Goal: Task Accomplishment & Management: Manage account settings

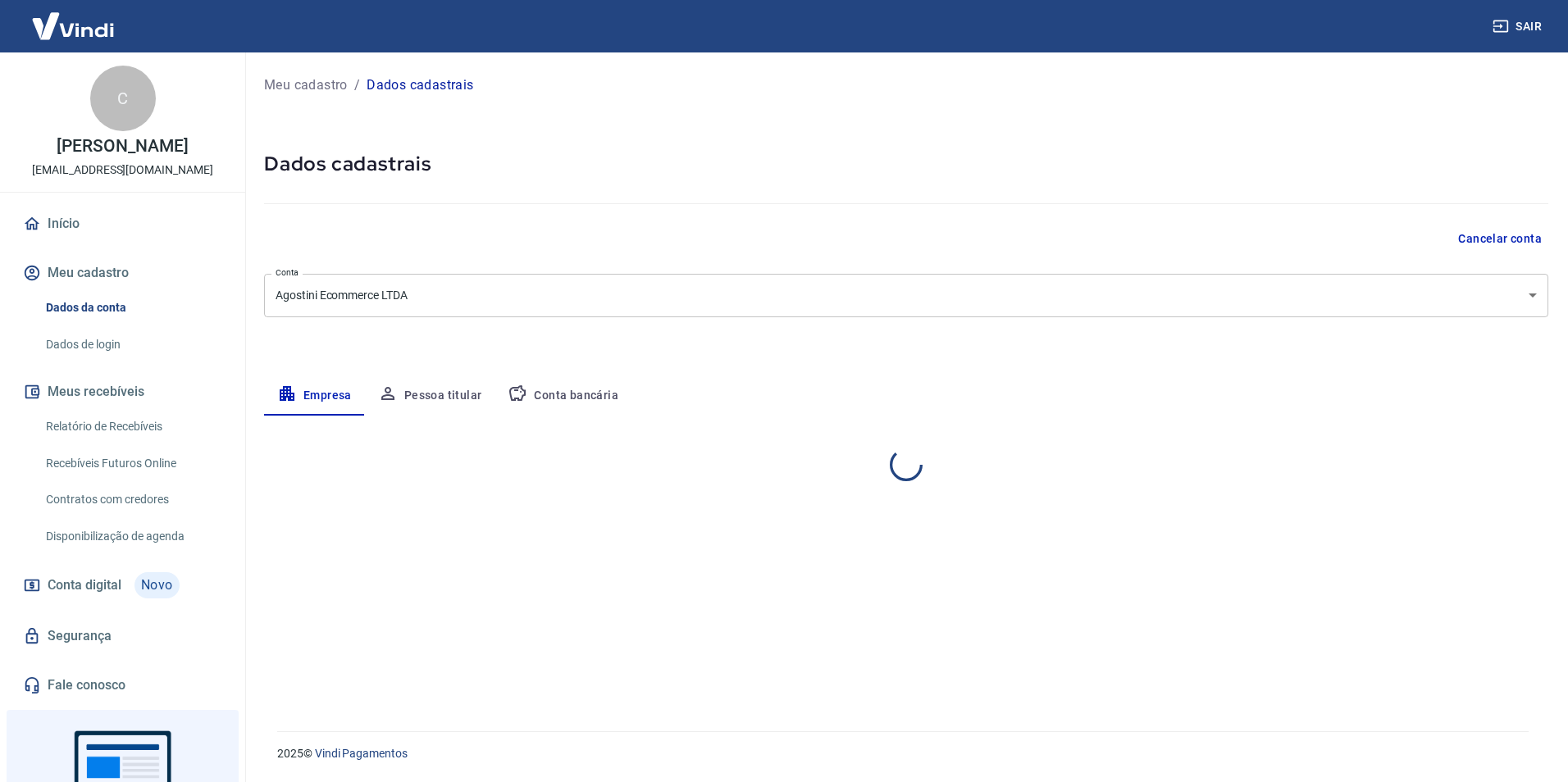
select select "MG"
select select "business"
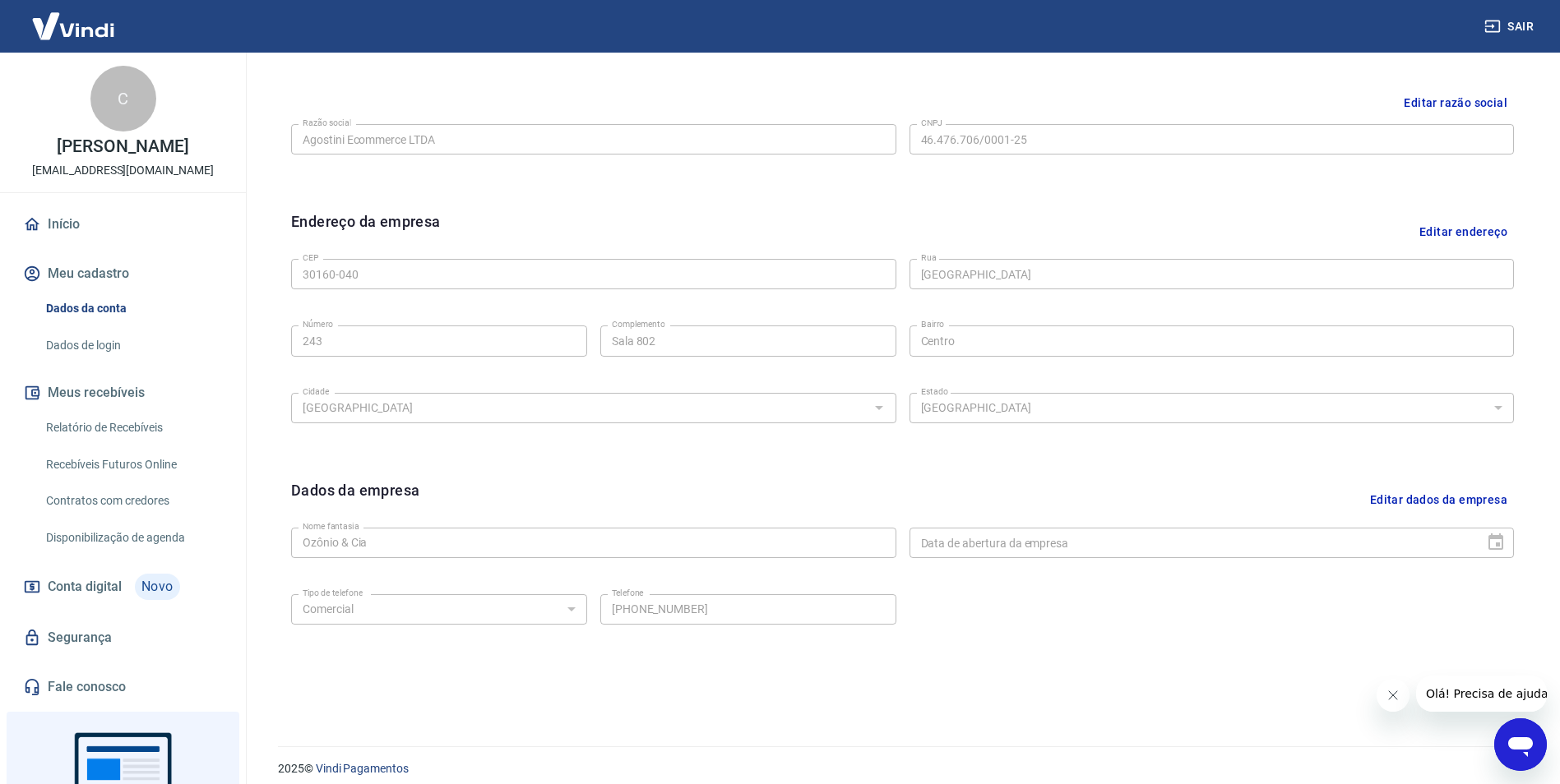
scroll to position [401, 0]
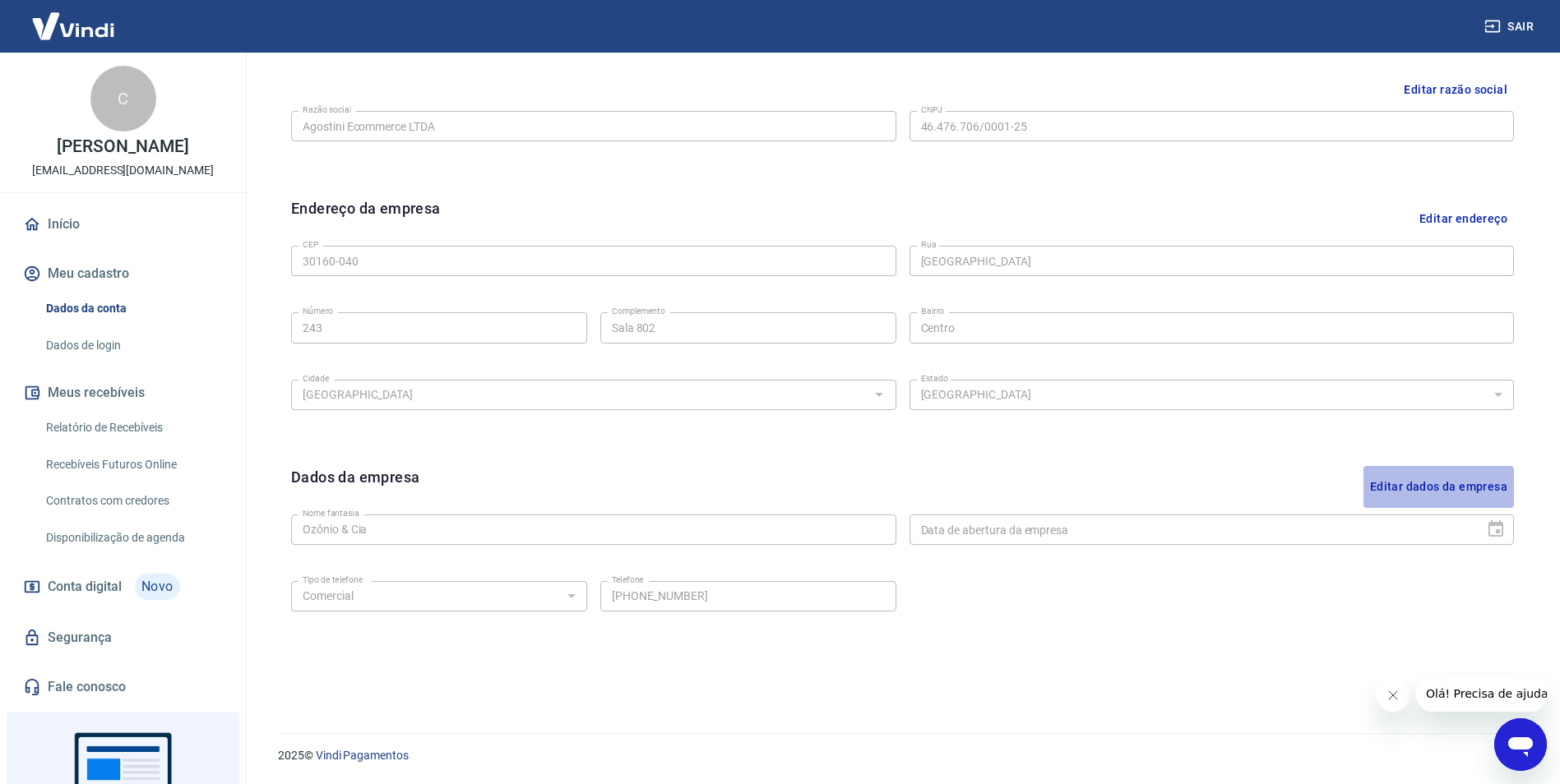
click at [1412, 488] on button "Editar dados da empresa" at bounding box center [1439, 486] width 150 height 42
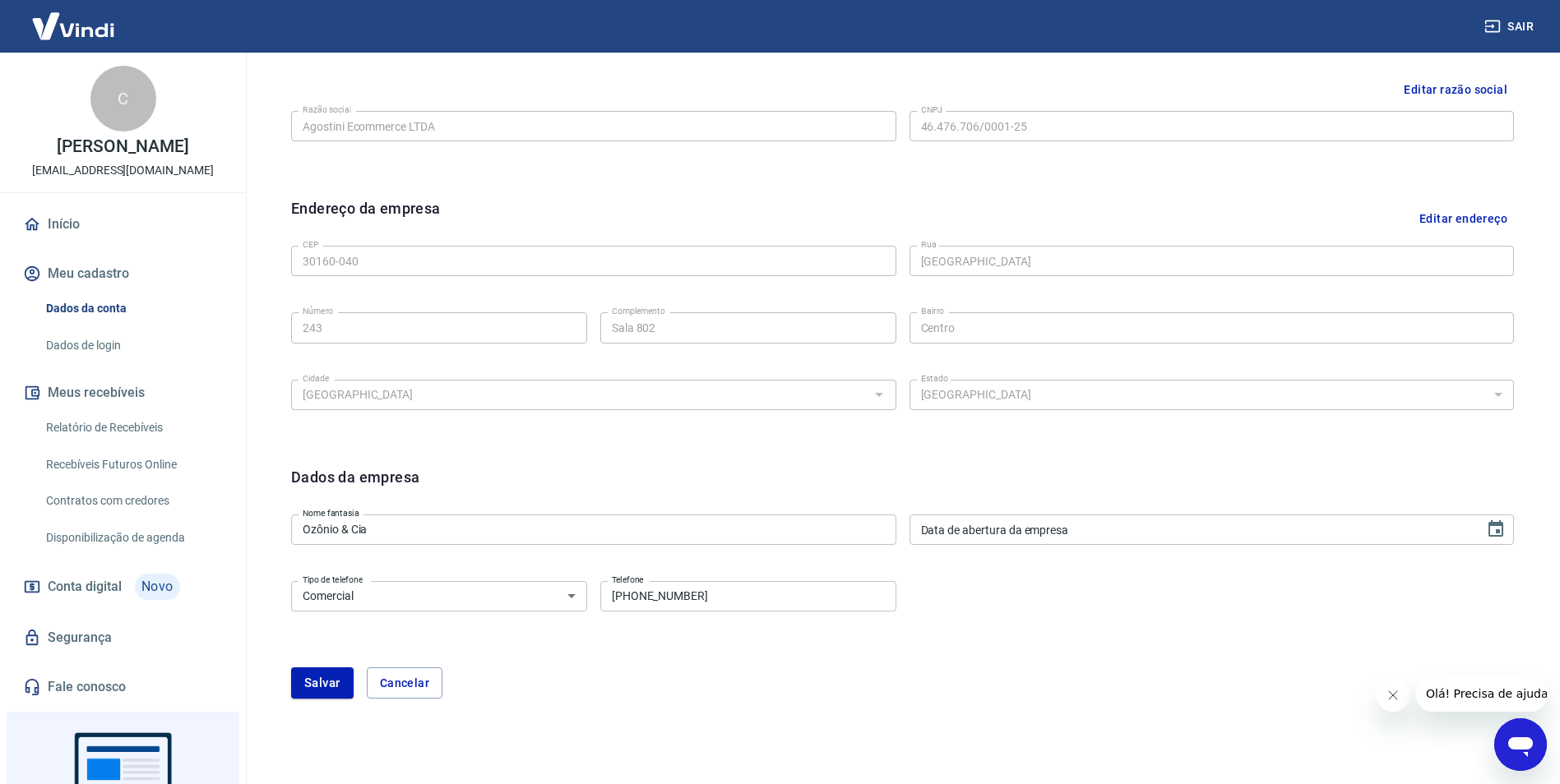
click at [470, 535] on input "Ozônio & Cia" at bounding box center [594, 529] width 606 height 30
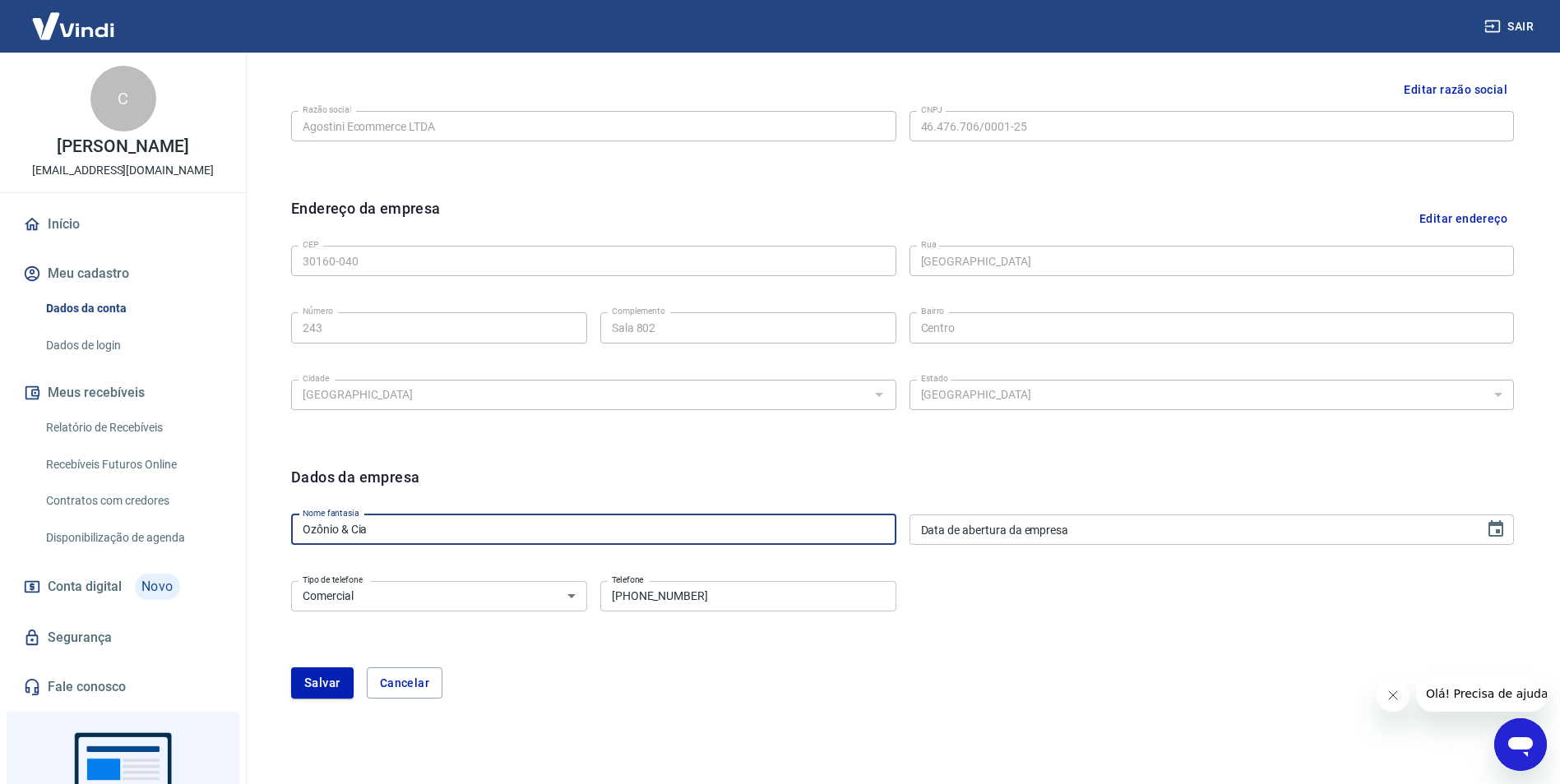
click at [470, 535] on input "Ozônio & Cia" at bounding box center [594, 529] width 606 height 30
type input "AGOSTINI ECOMMERCE LTDA"
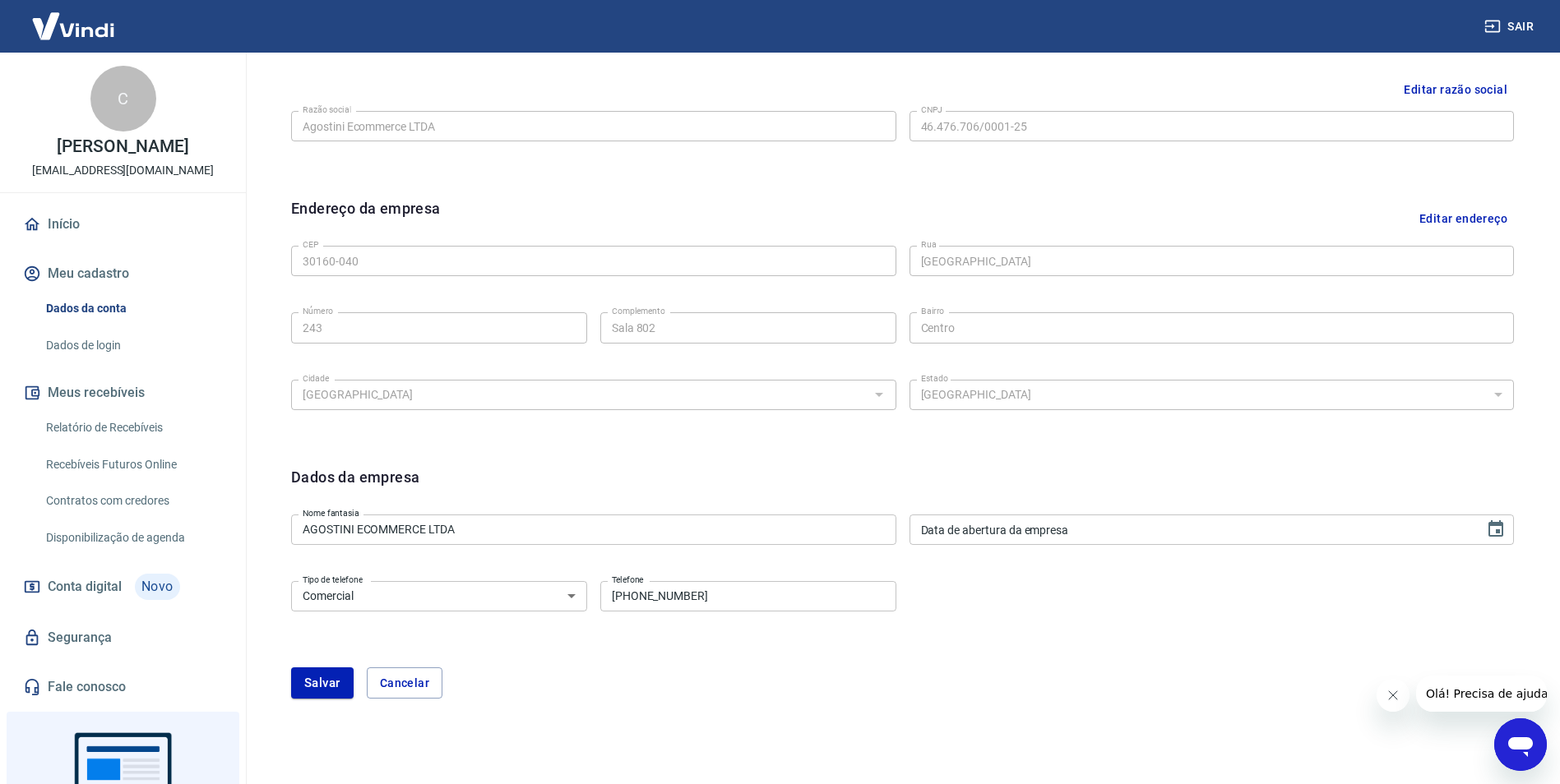
click at [485, 487] on div "Dados da empresa" at bounding box center [903, 486] width 1223 height 42
click at [532, 601] on select "Residencial Comercial" at bounding box center [439, 596] width 296 height 30
click at [531, 600] on select "Residencial Comercial" at bounding box center [439, 596] width 296 height 30
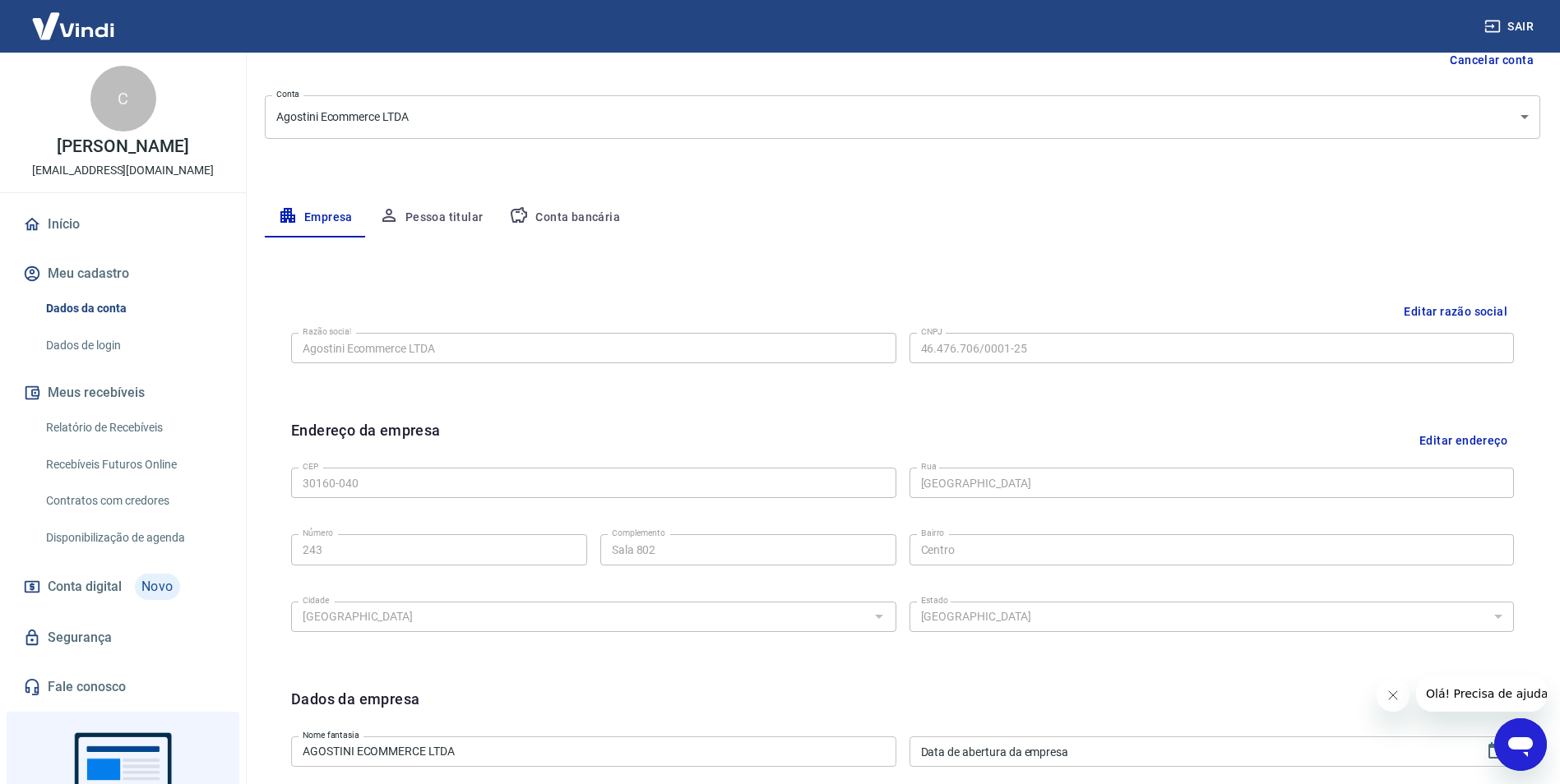
scroll to position [452, 0]
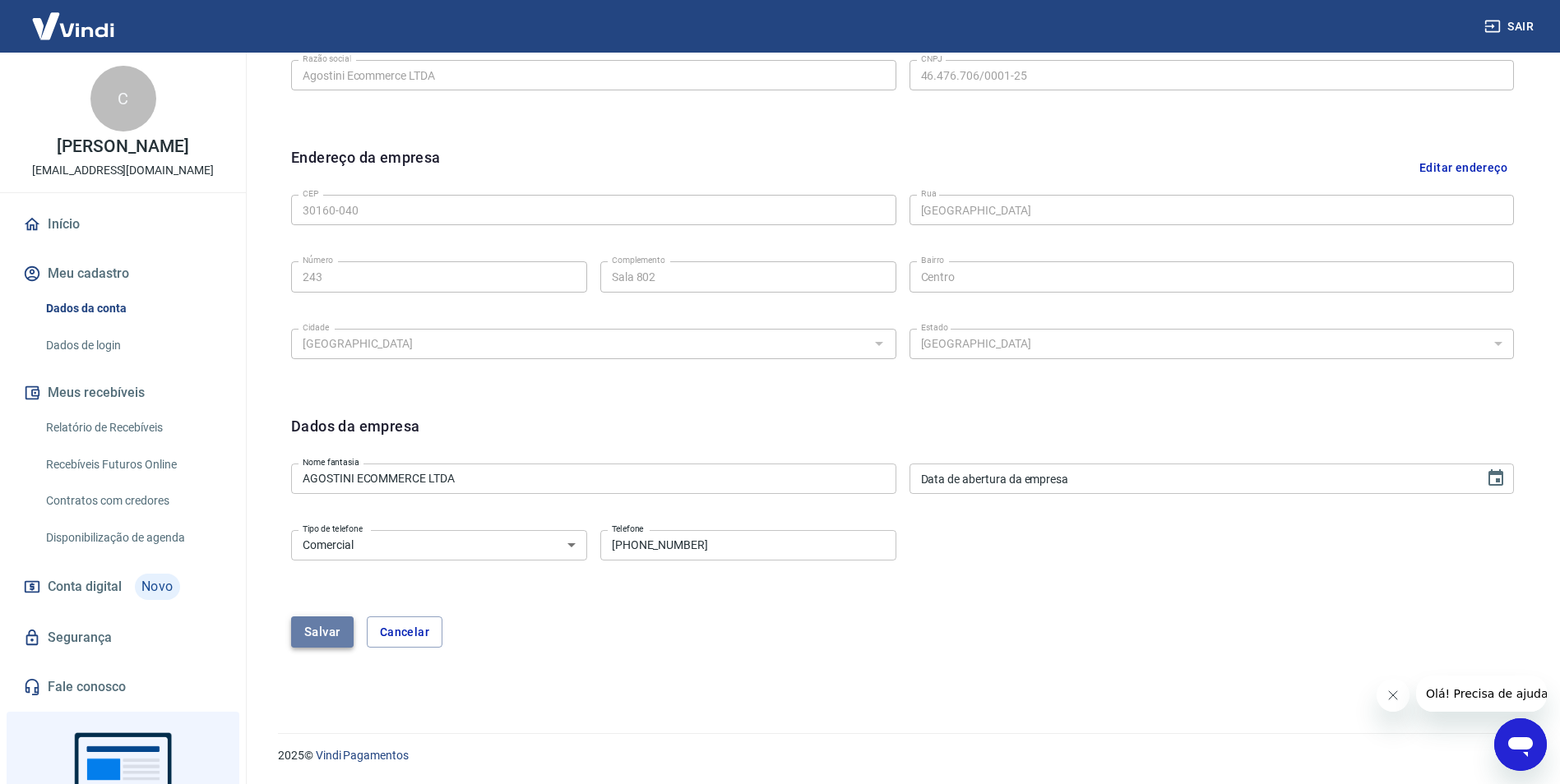
click at [330, 636] on button "Salvar" at bounding box center [322, 632] width 63 height 31
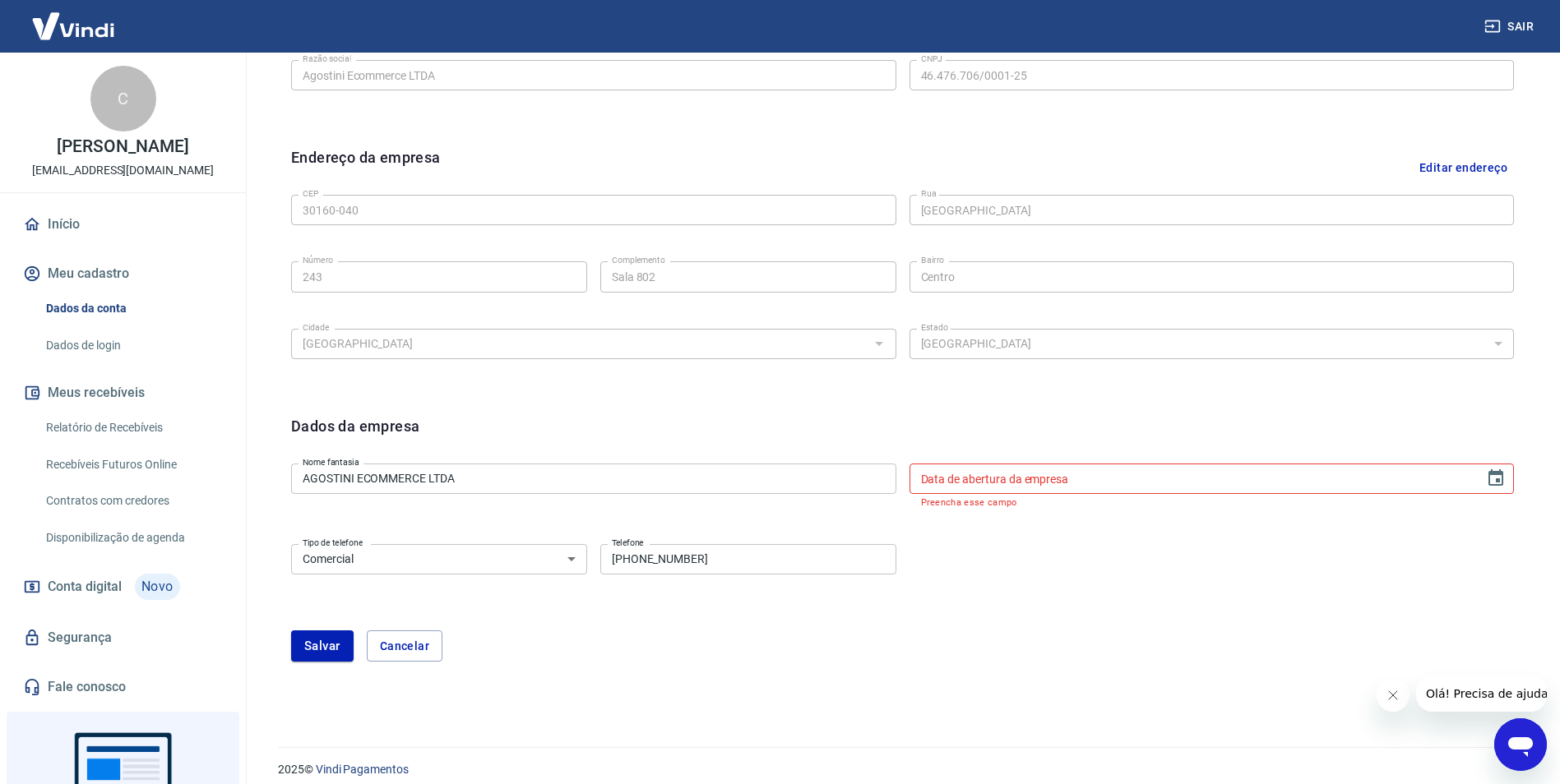
click at [437, 481] on input "AGOSTINI ECOMMERCE LTDA" at bounding box center [594, 478] width 606 height 30
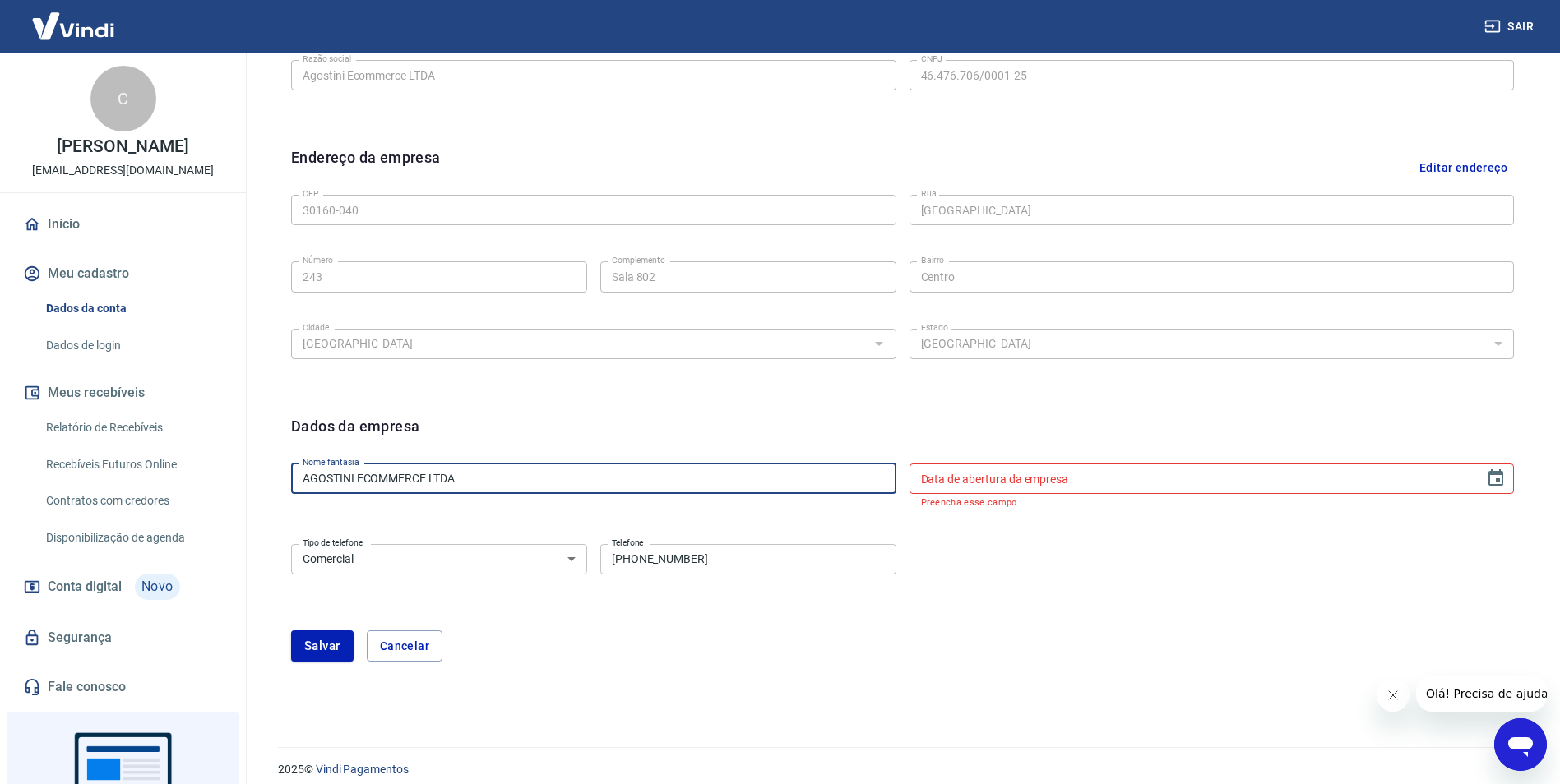
click at [437, 481] on input "AGOSTINI ECOMMERCE LTDA" at bounding box center [594, 478] width 606 height 30
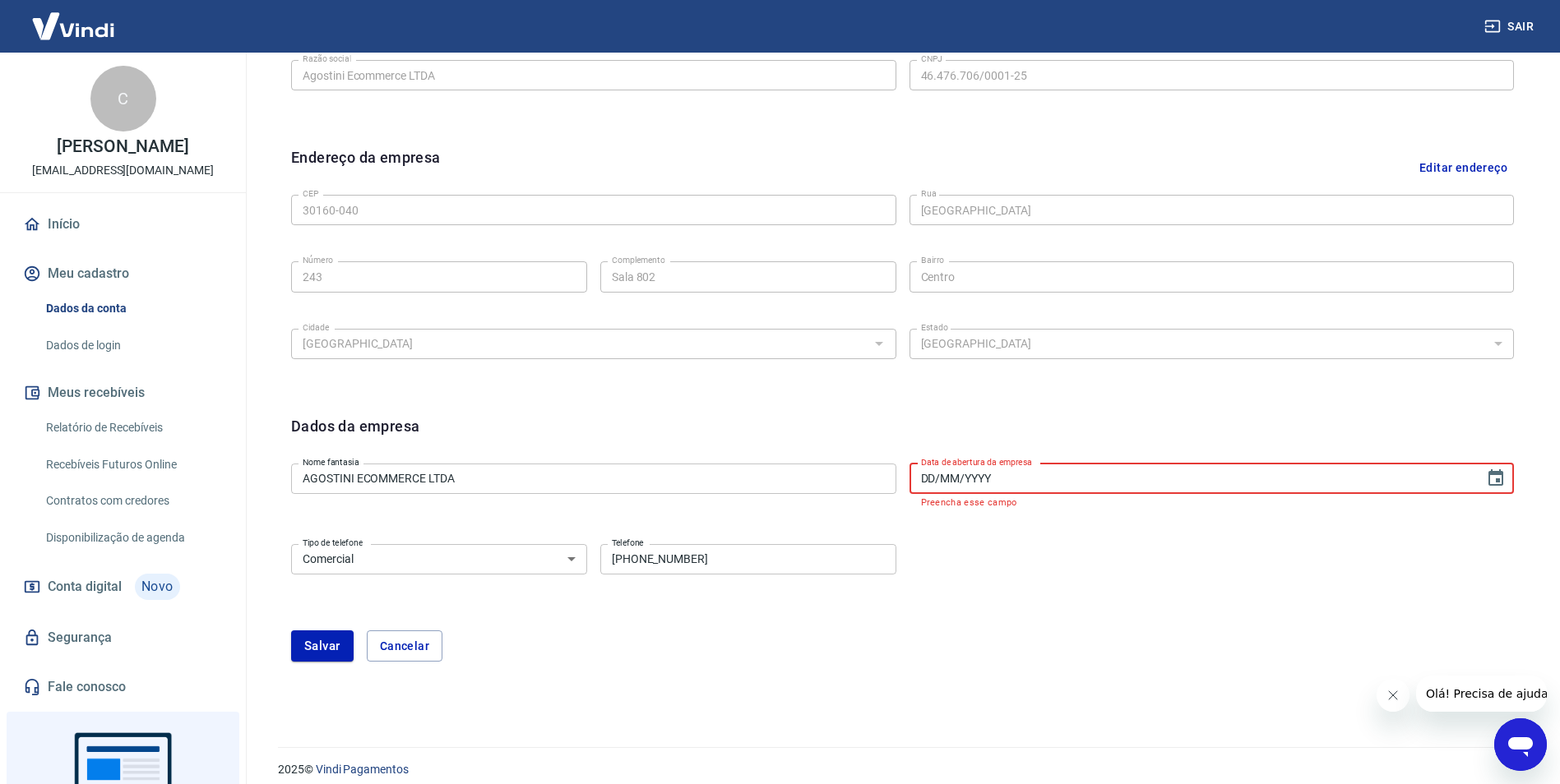
click at [959, 481] on input "DD/MM/YYYY" at bounding box center [1191, 478] width 564 height 30
paste input "[DATE]"
type input "[DATE]"
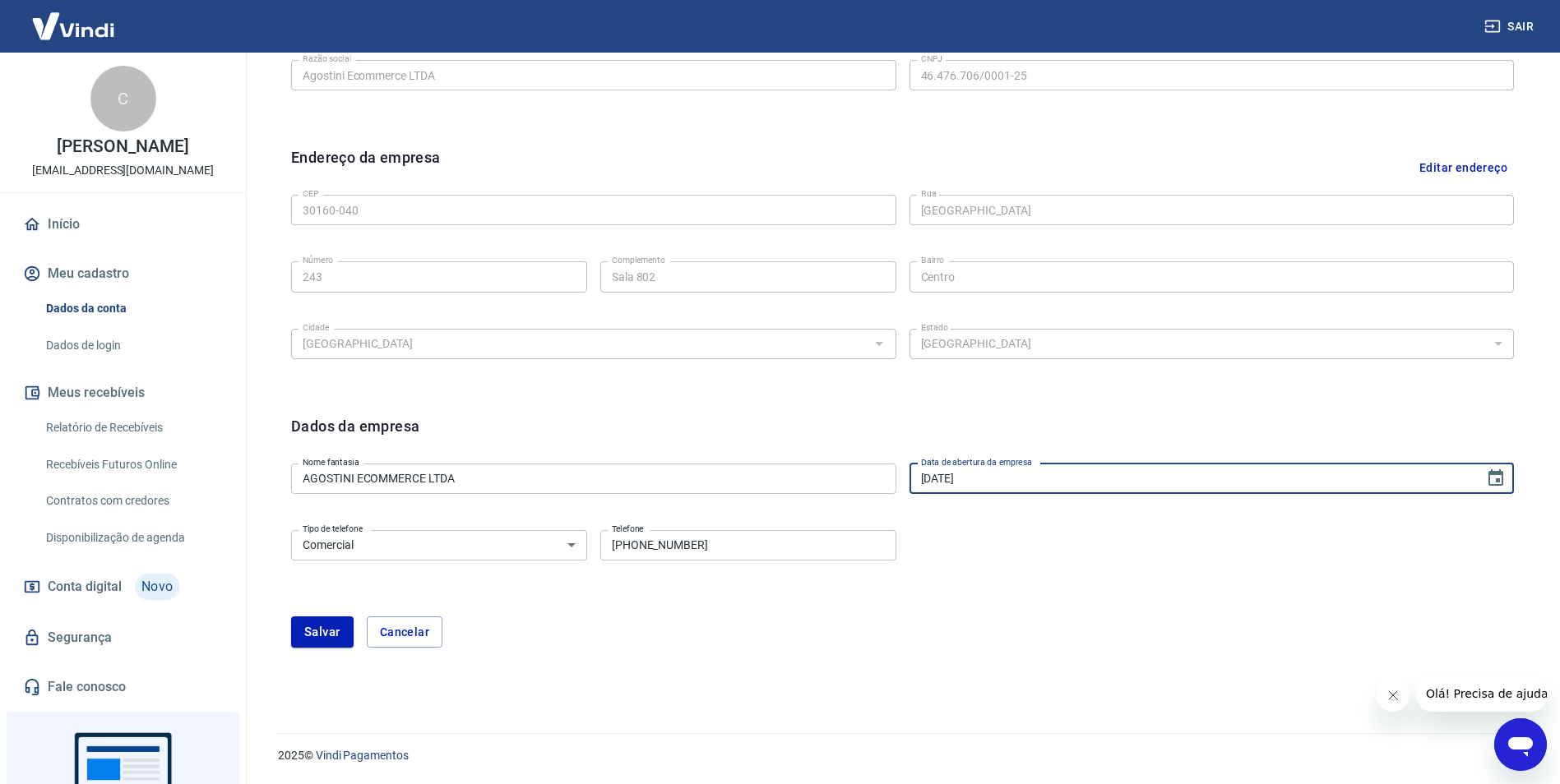
click at [931, 574] on div "Tipo de telefone Residencial Comercial Tipo de telefone Telefone (31) 92008-212…" at bounding box center [903, 557] width 1223 height 66
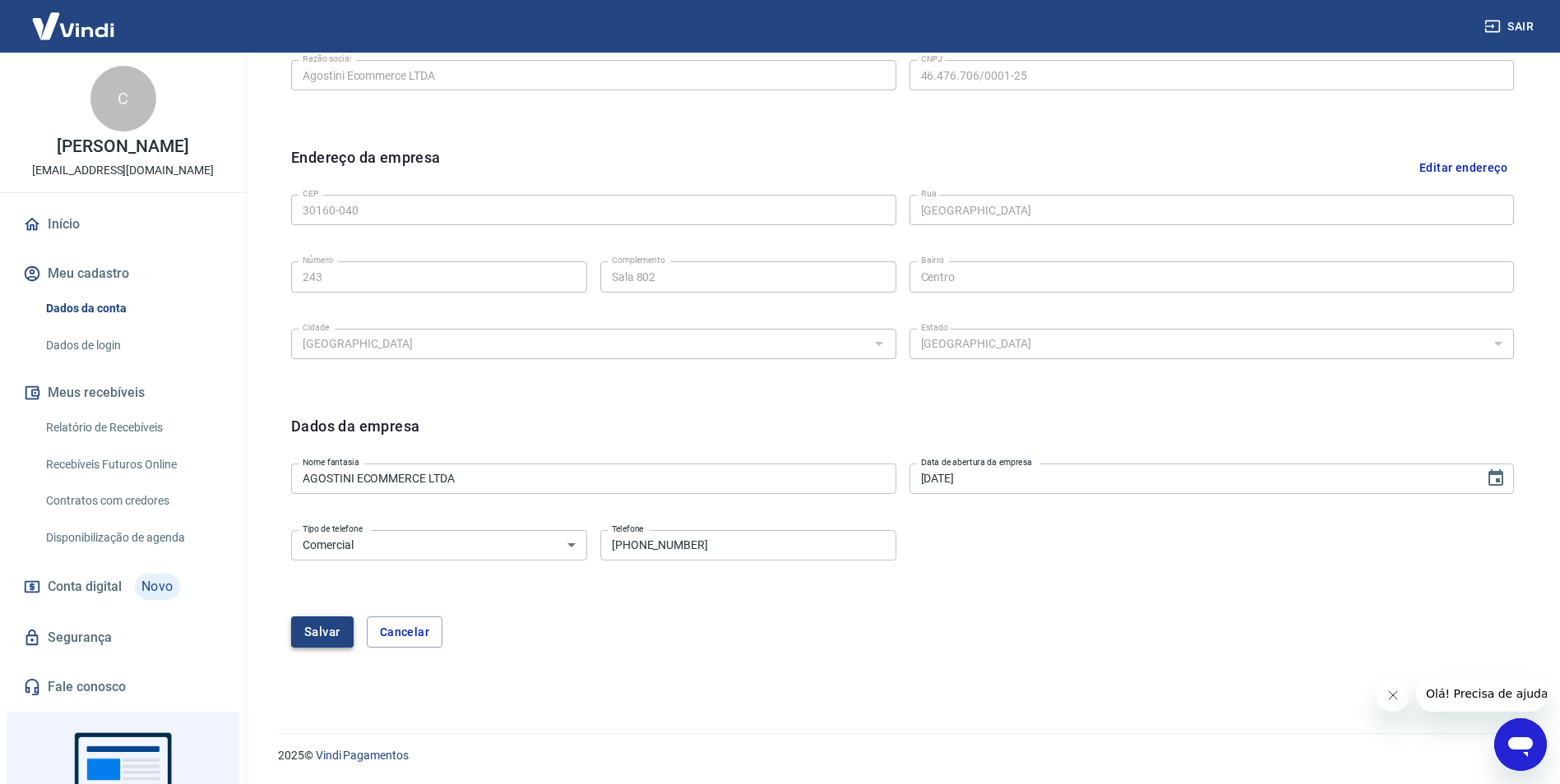
click at [309, 643] on button "Salvar" at bounding box center [322, 632] width 63 height 31
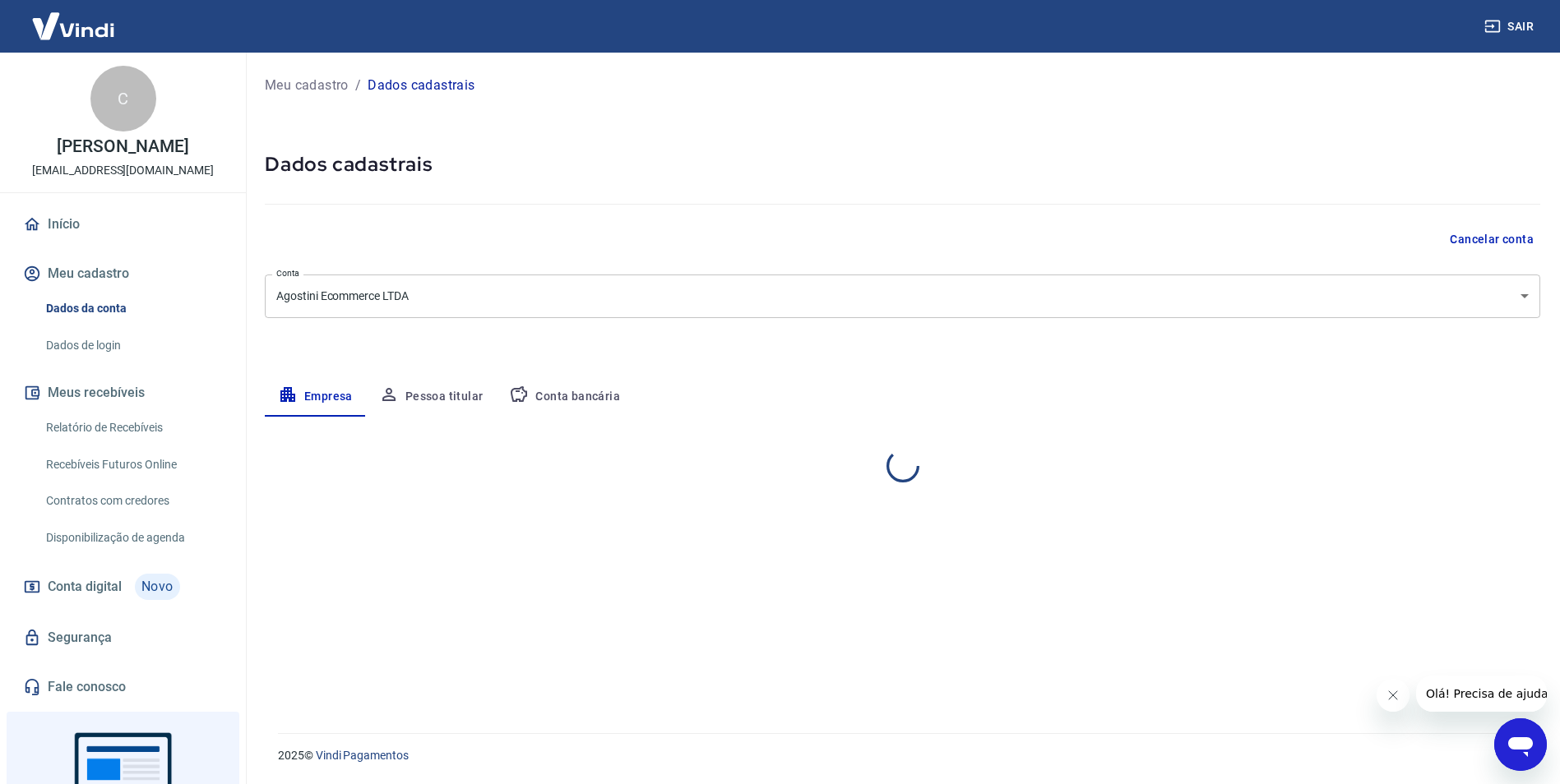
scroll to position [0, 0]
select select "MG"
select select "business"
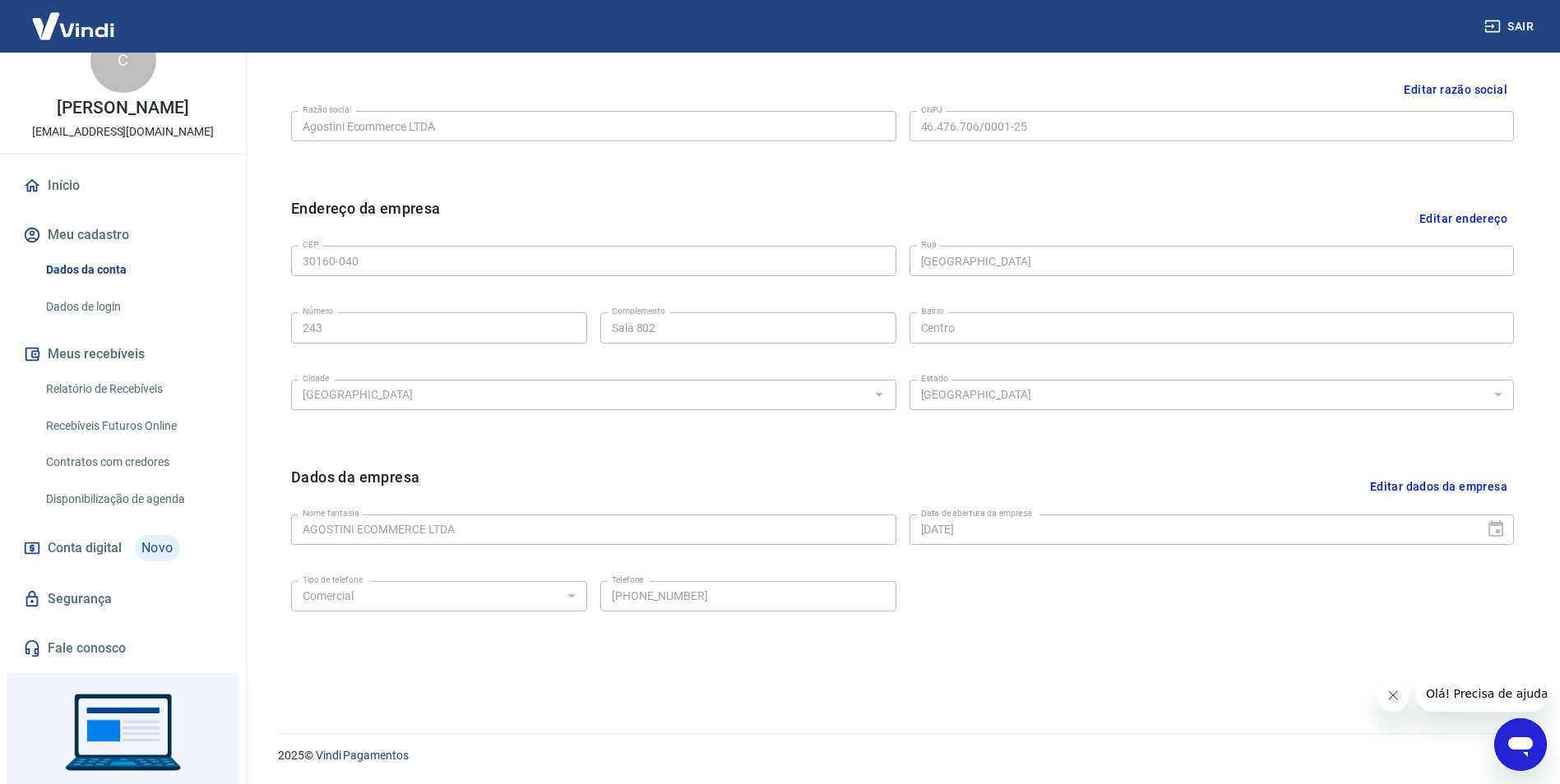
scroll to position [120, 0]
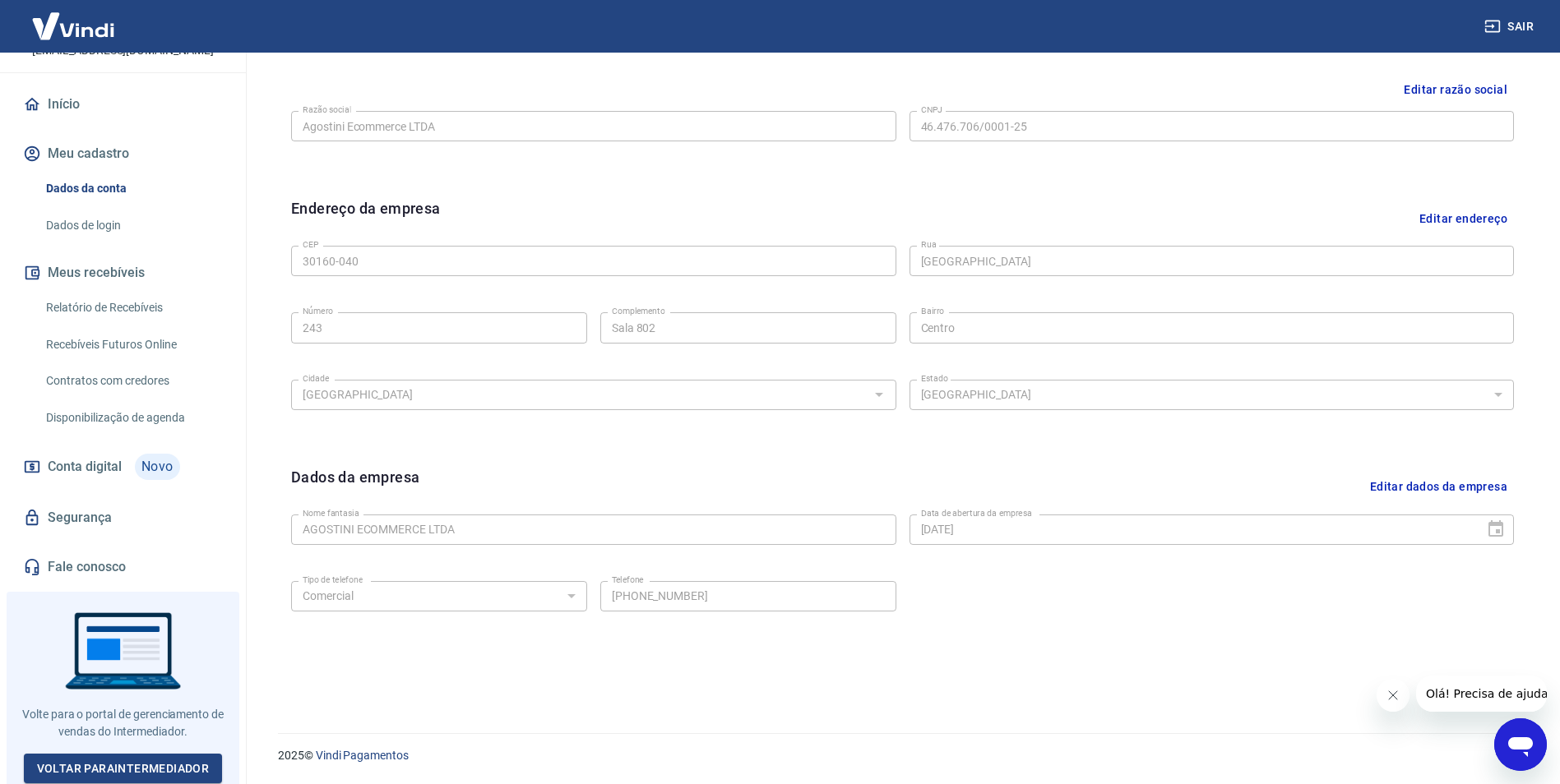
click at [103, 471] on span "Conta digital" at bounding box center [85, 467] width 74 height 23
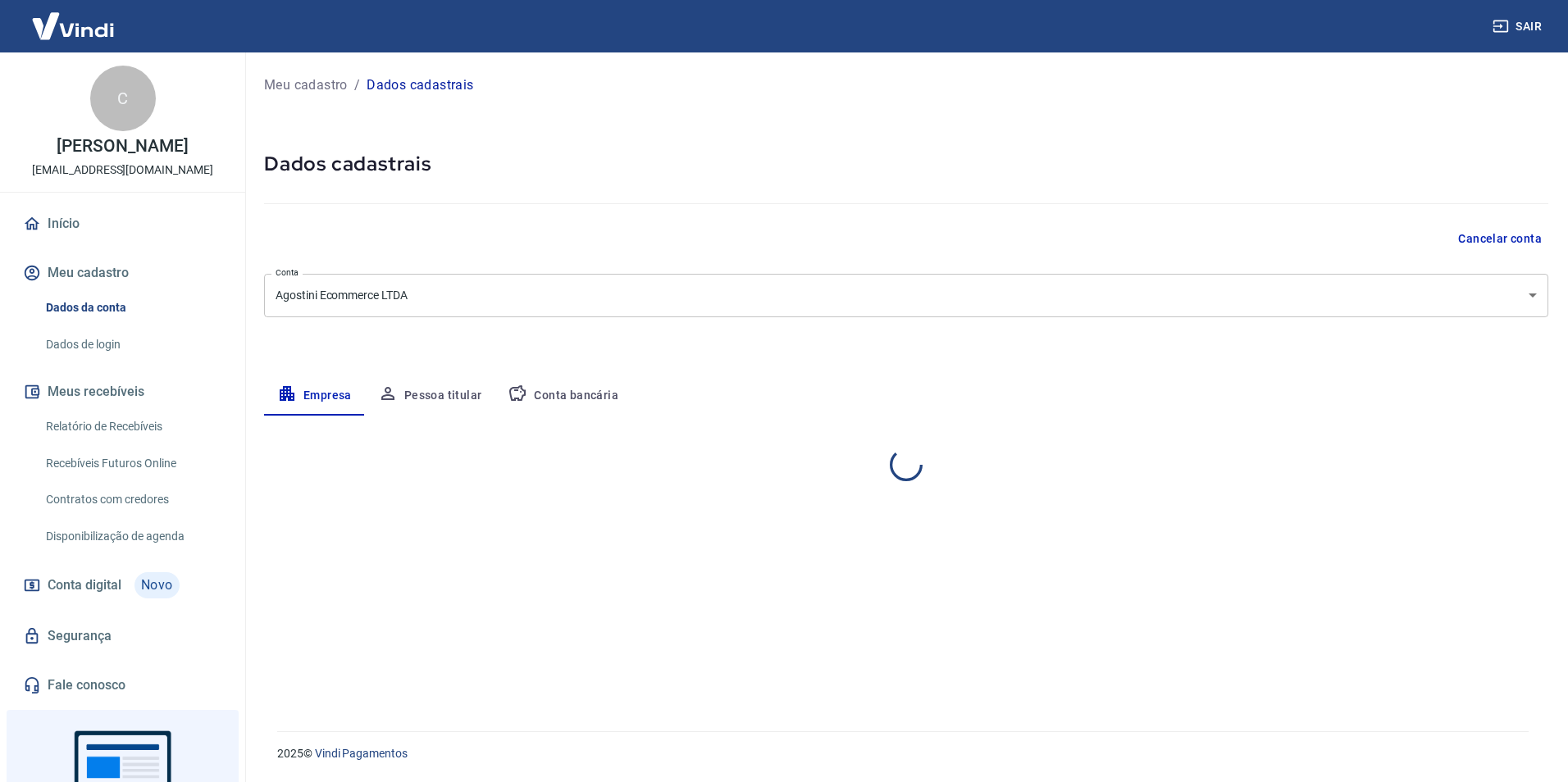
select select "MG"
select select "business"
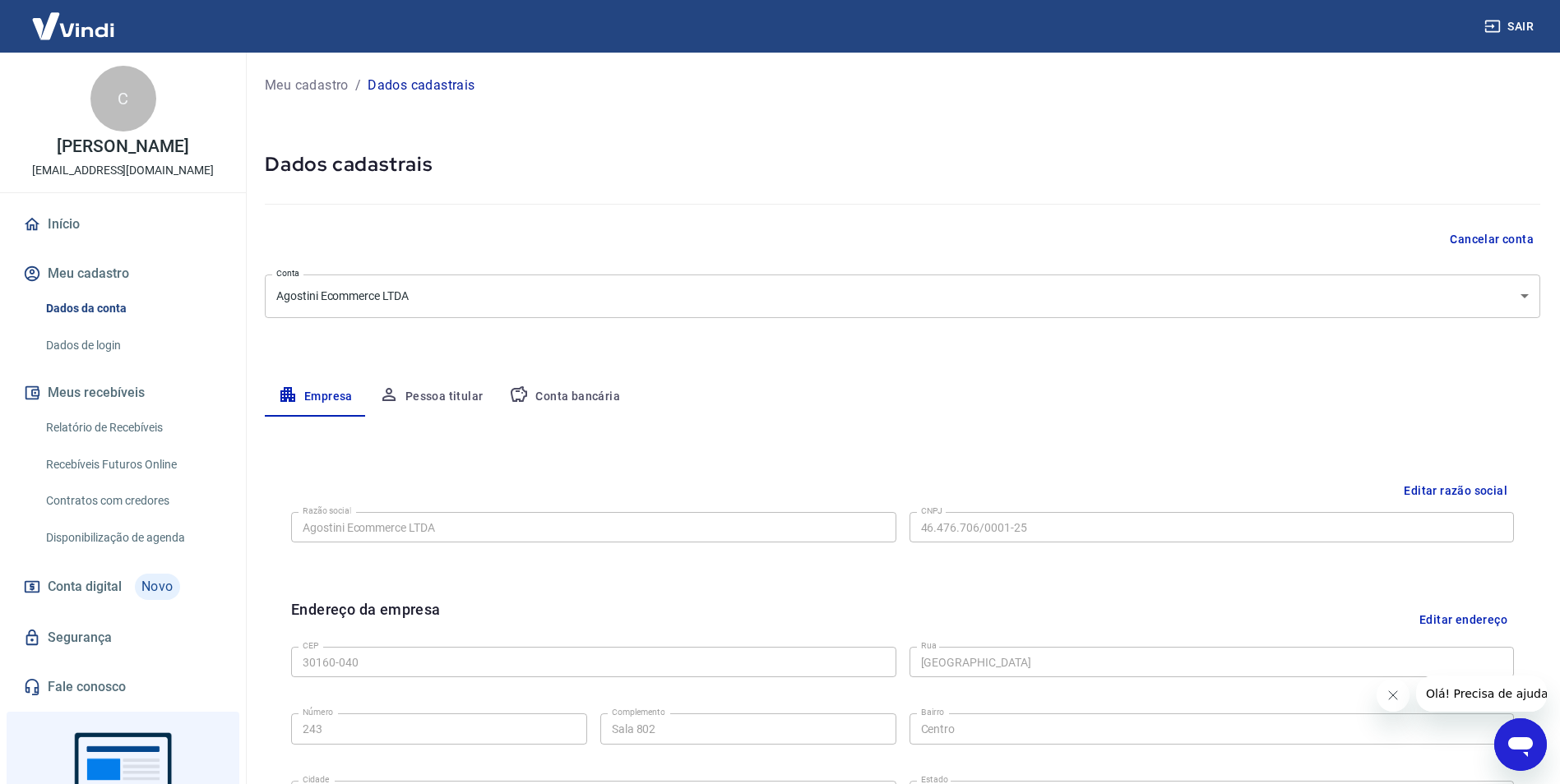
click at [115, 346] on link "Dados de login" at bounding box center [132, 346] width 187 height 34
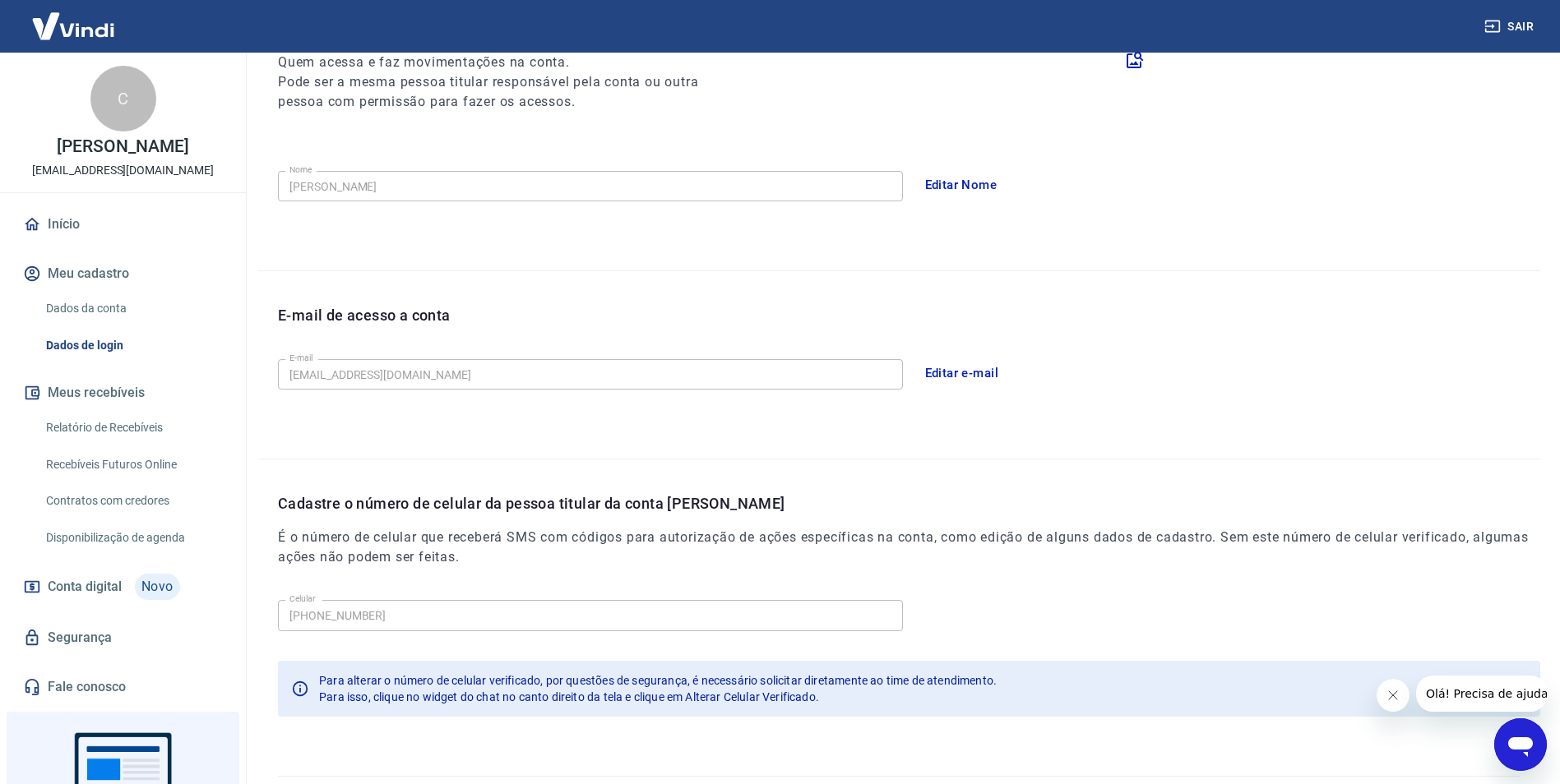
scroll to position [247, 0]
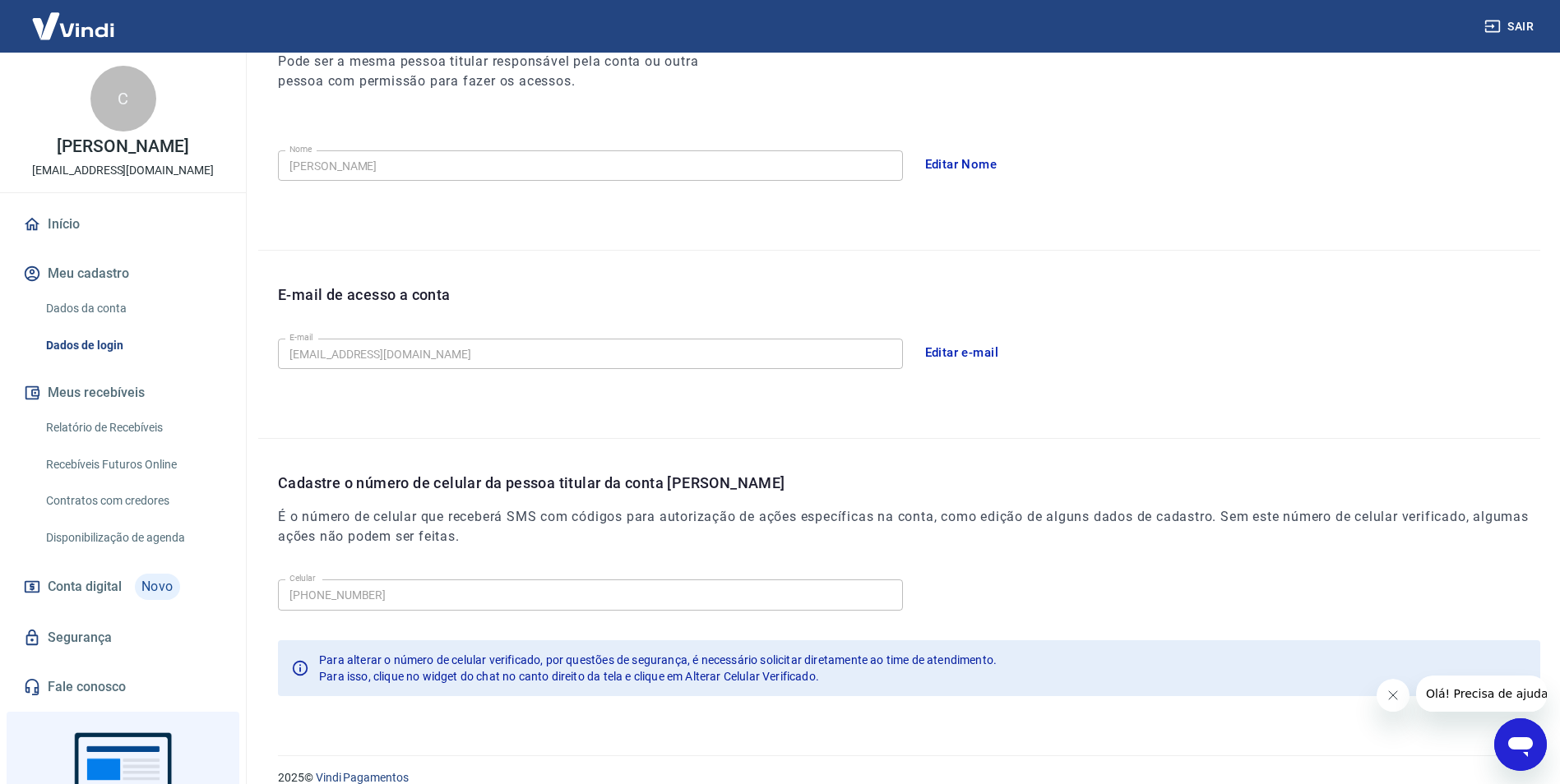
click at [970, 351] on button "Editar e-mail" at bounding box center [962, 351] width 92 height 34
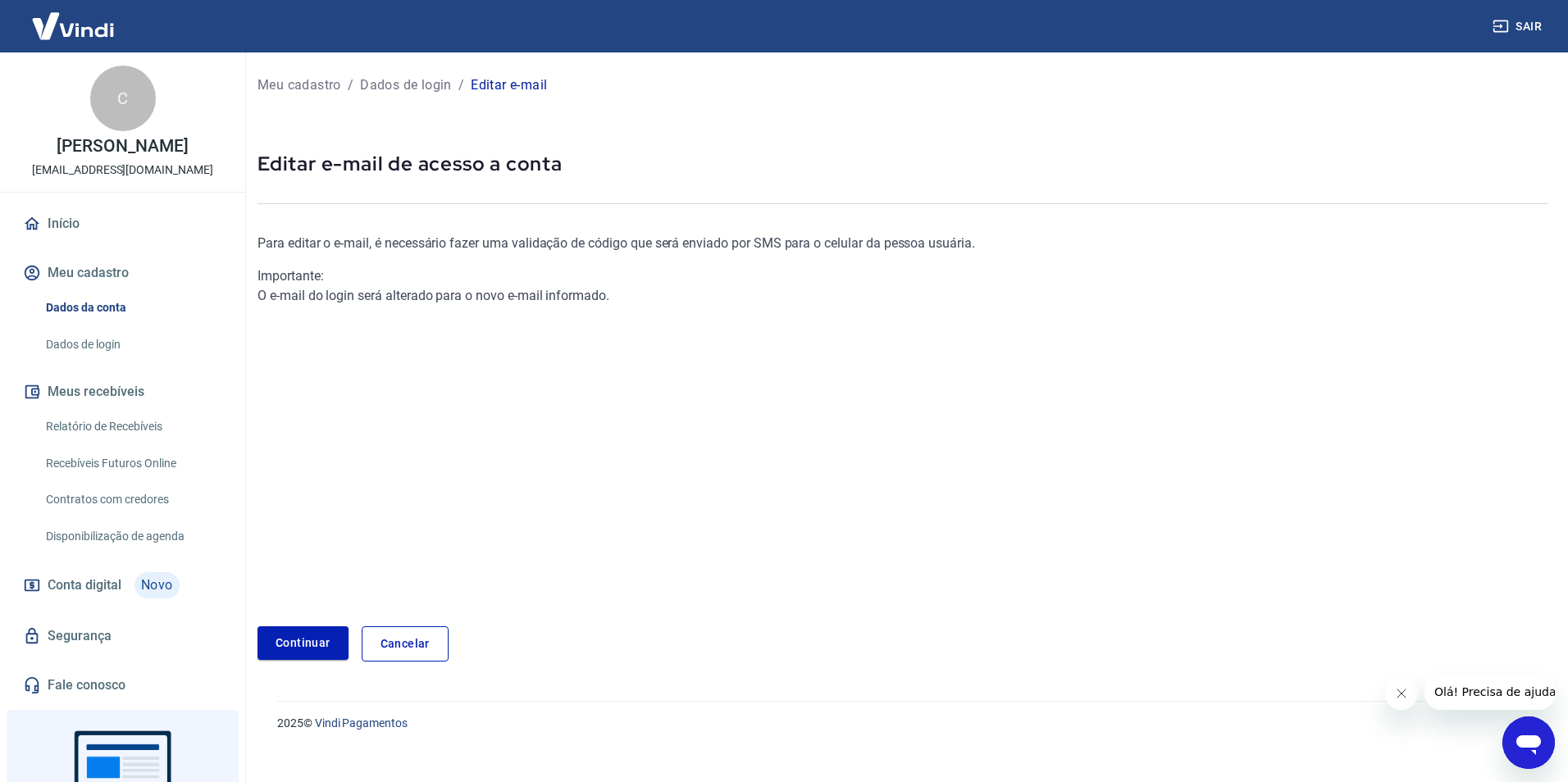
click at [97, 222] on link "Início" at bounding box center [122, 223] width 205 height 36
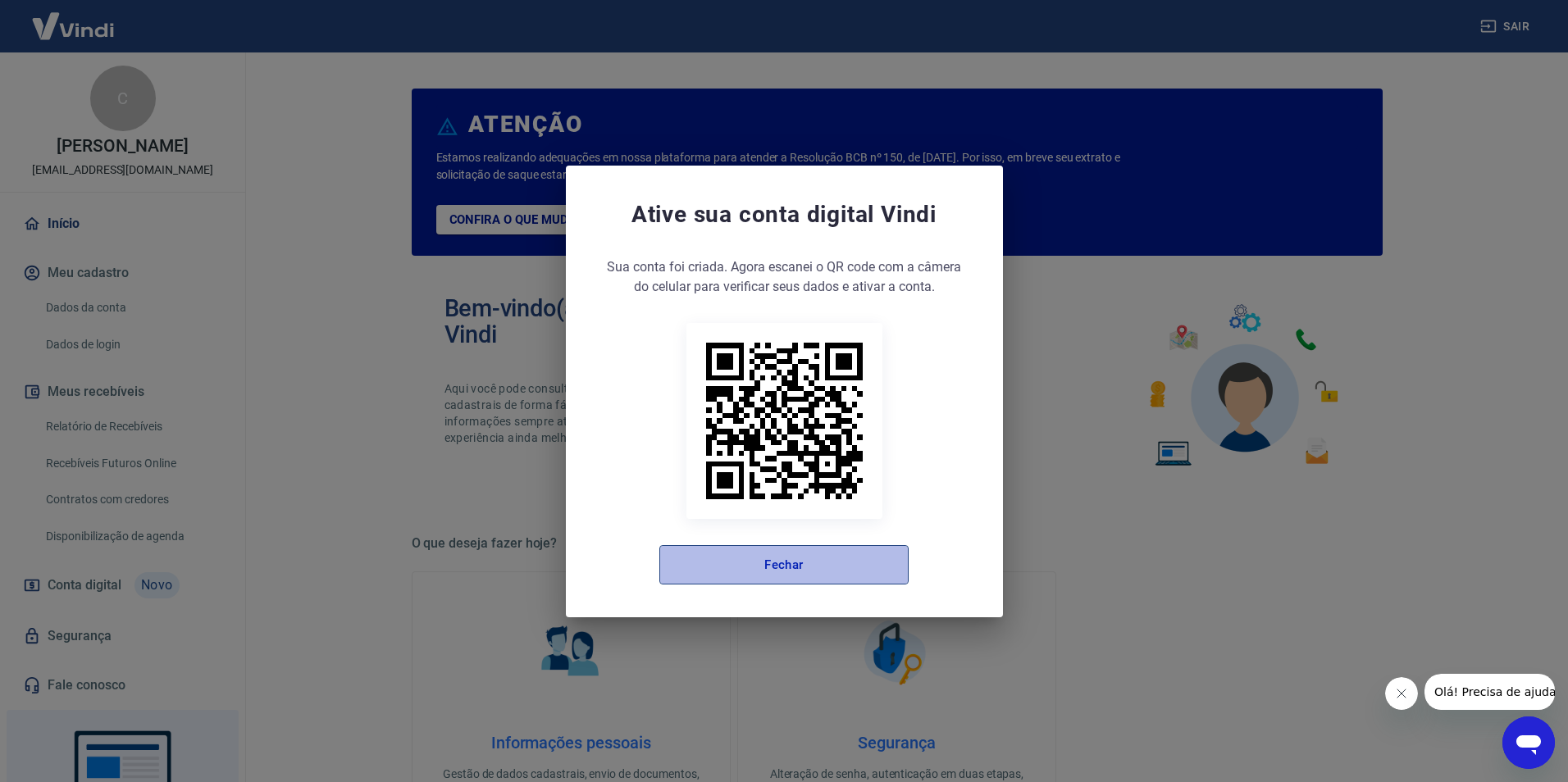
click at [842, 568] on button "Fechar" at bounding box center [784, 565] width 249 height 39
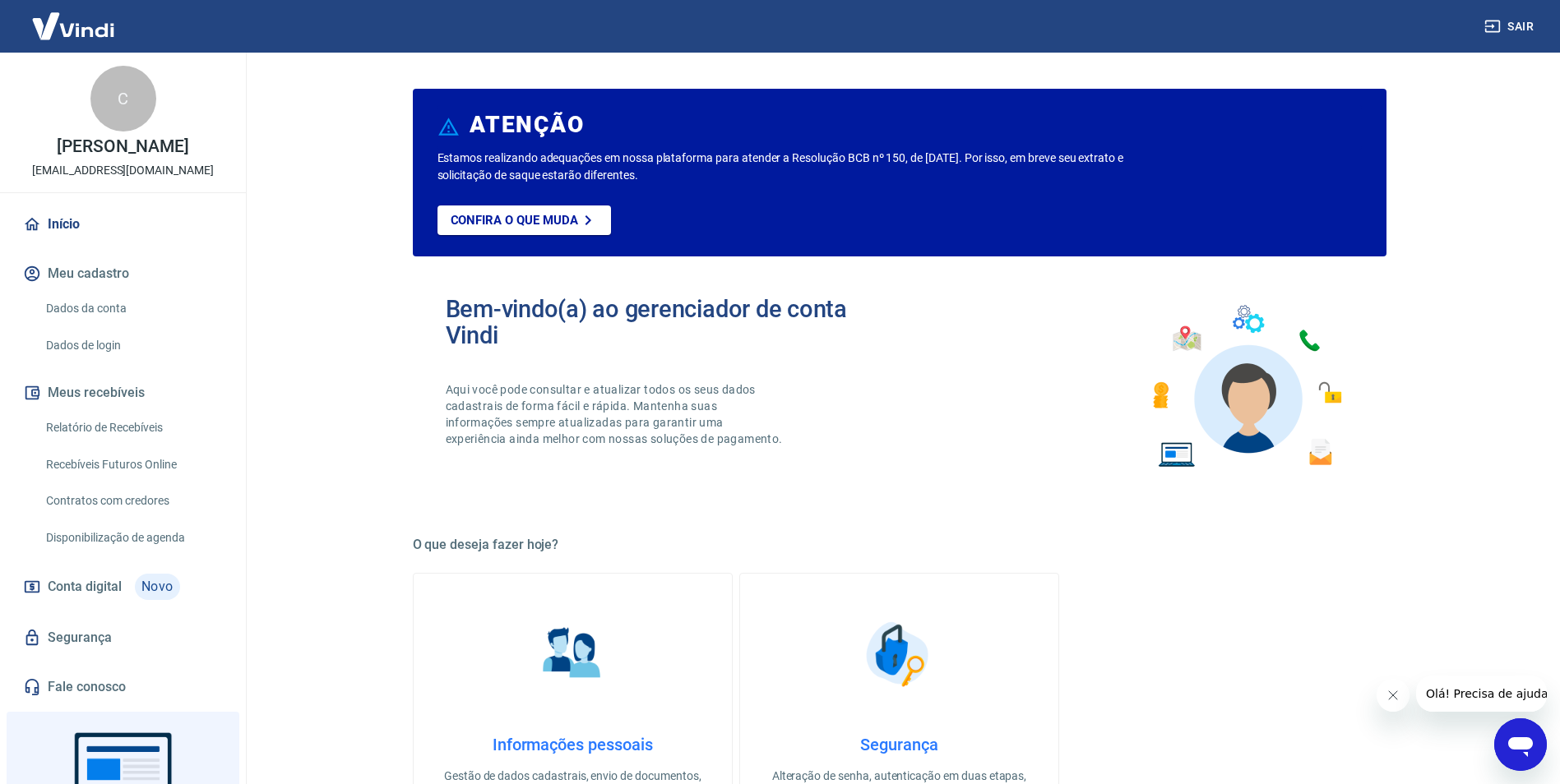
click at [105, 353] on link "Dados de login" at bounding box center [132, 346] width 187 height 34
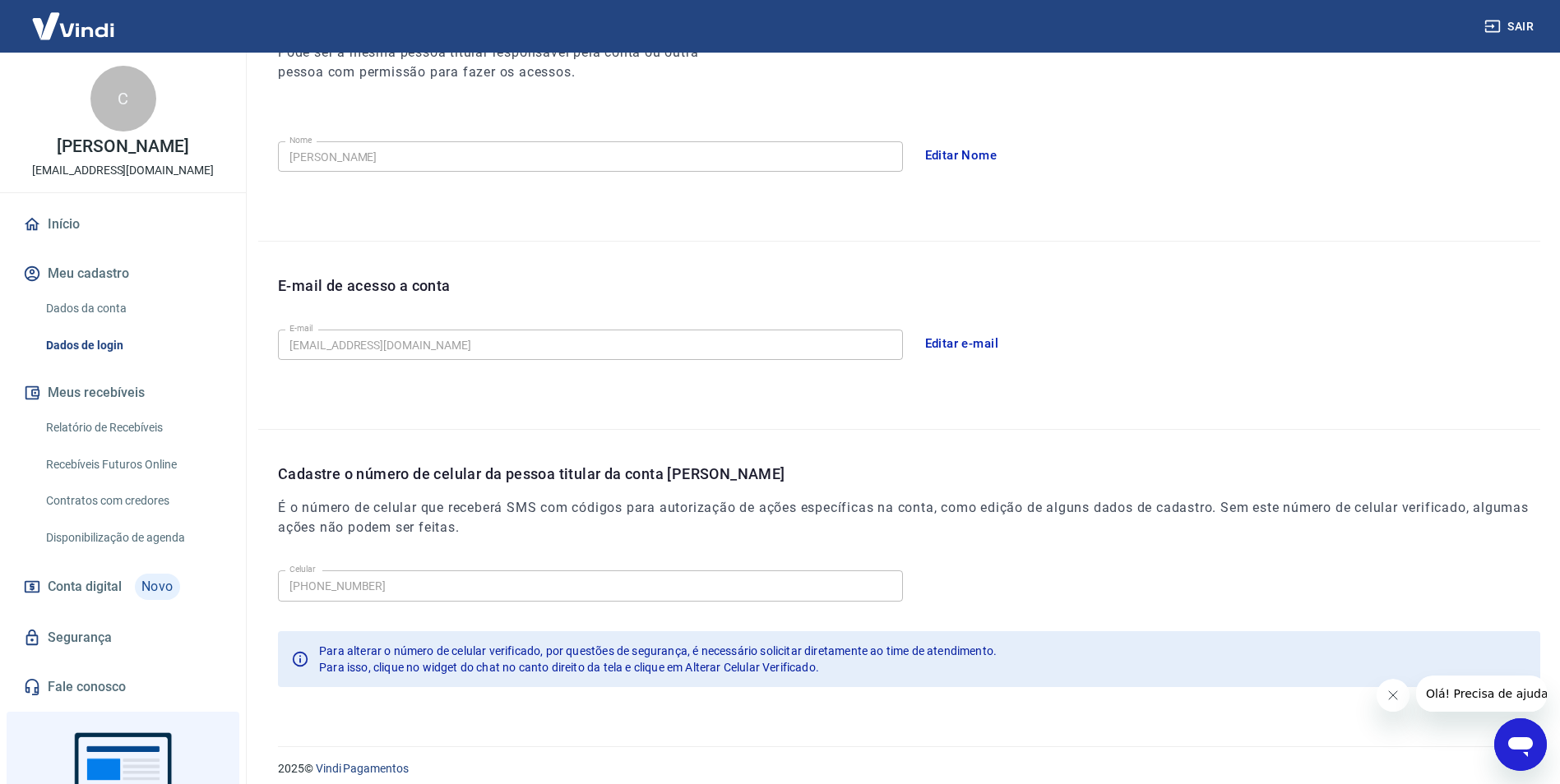
scroll to position [268, 0]
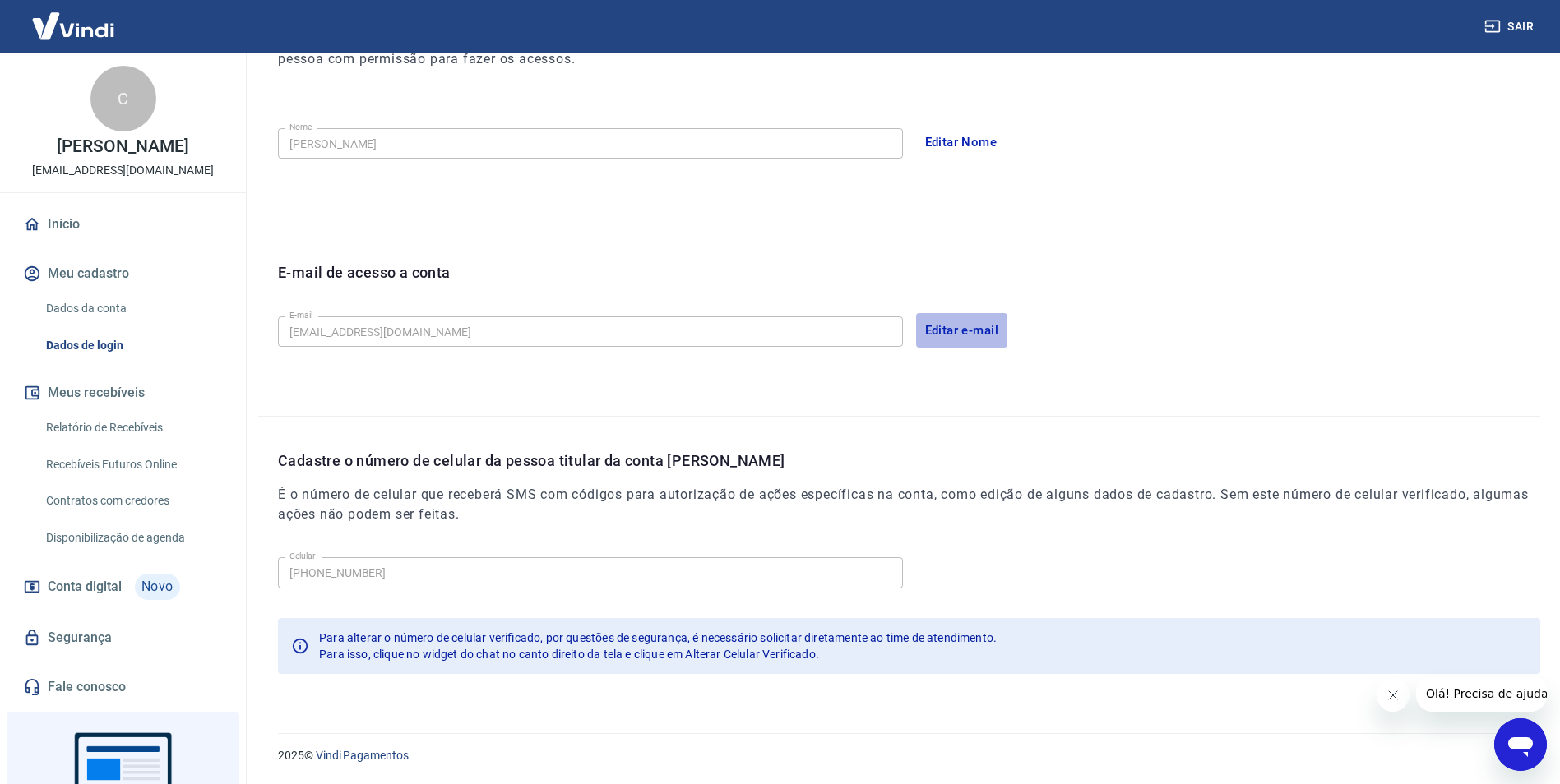
click at [942, 340] on button "Editar e-mail" at bounding box center [962, 330] width 92 height 34
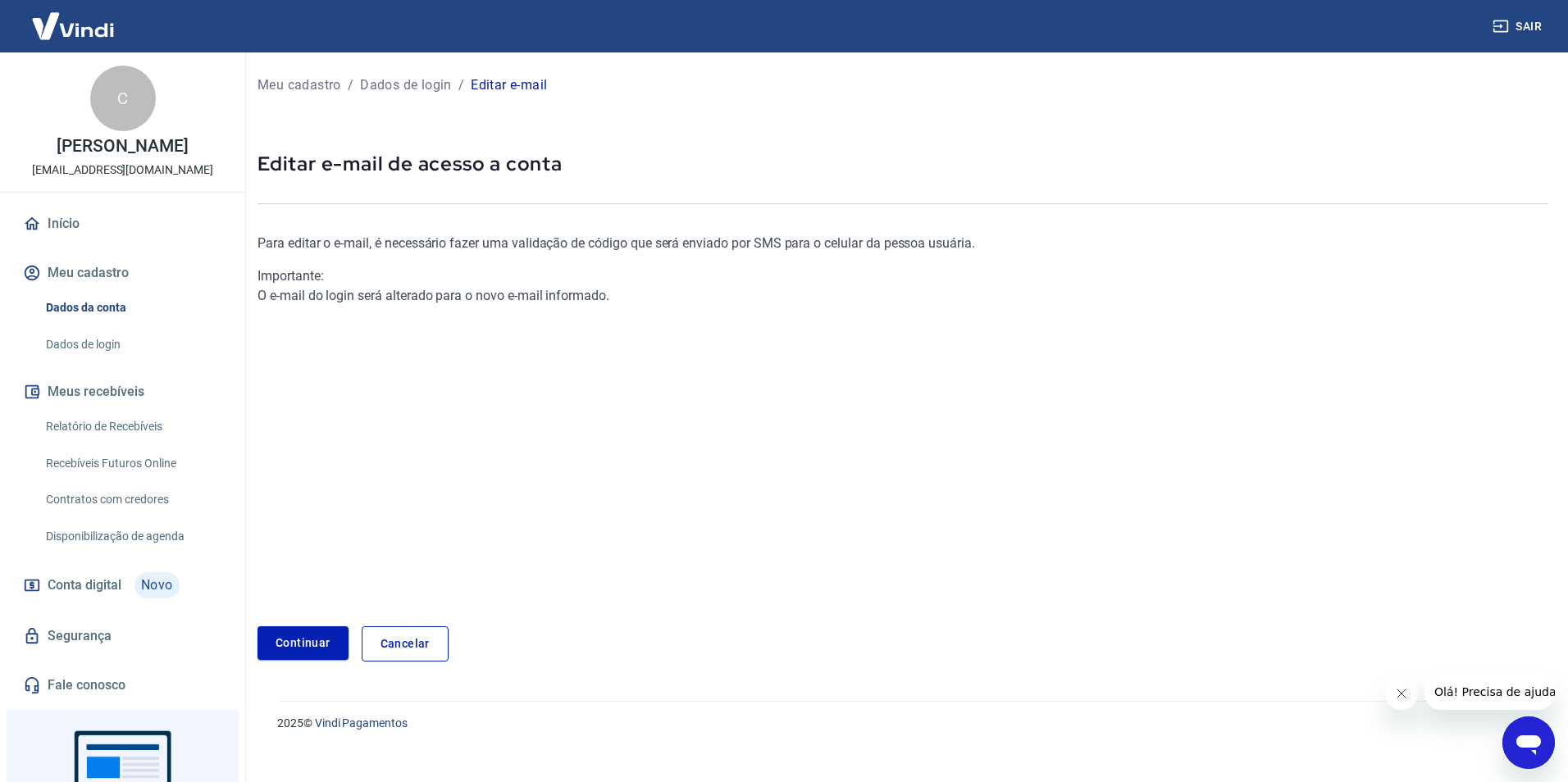
click at [84, 24] on img at bounding box center [72, 25] width 106 height 50
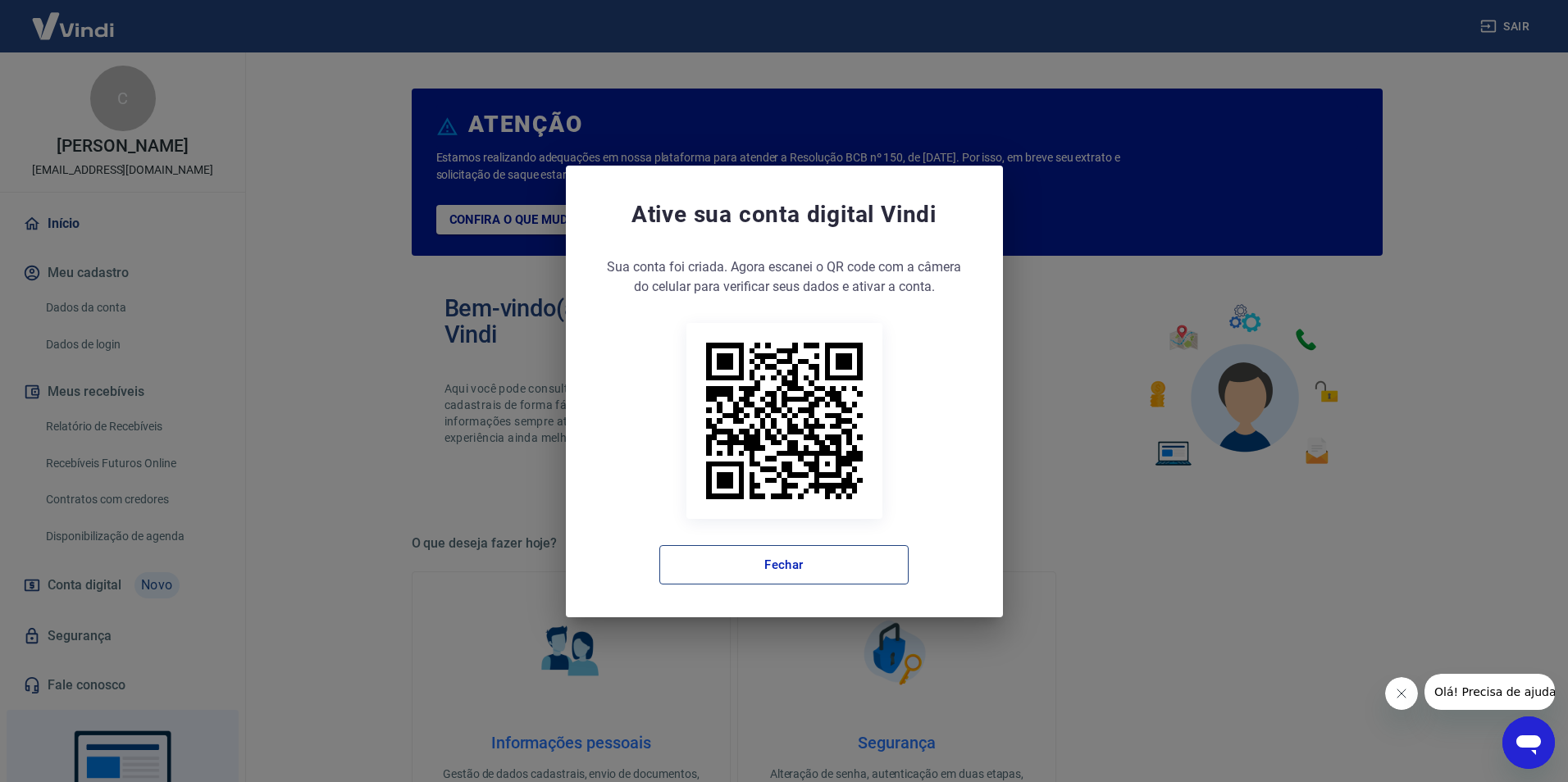
click at [755, 576] on button "Fechar" at bounding box center [784, 565] width 249 height 39
